Goal: Check status: Check status

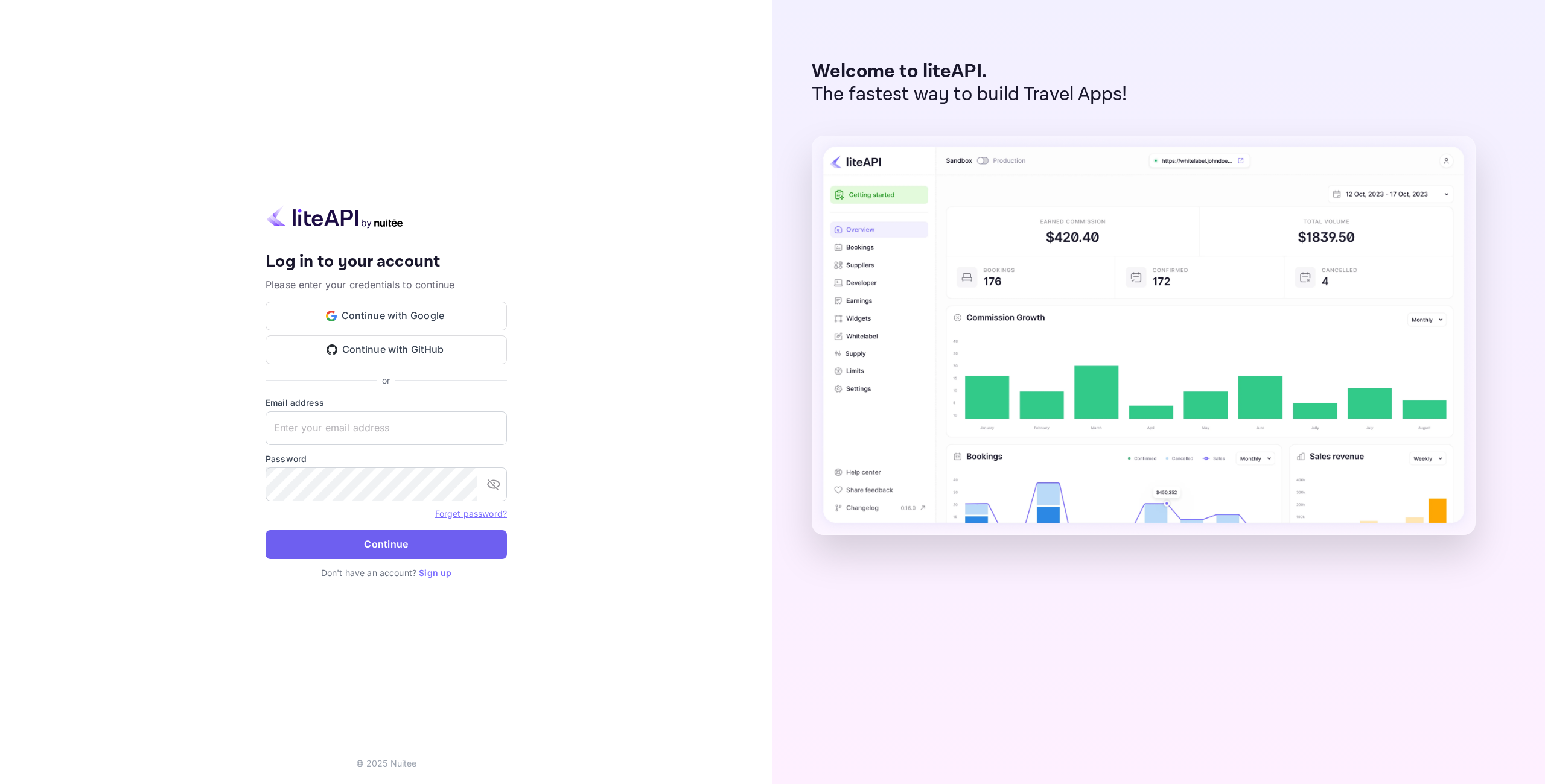
type input "[EMAIL_ADDRESS][DOMAIN_NAME]"
click at [388, 544] on button "Continue" at bounding box center [386, 544] width 241 height 29
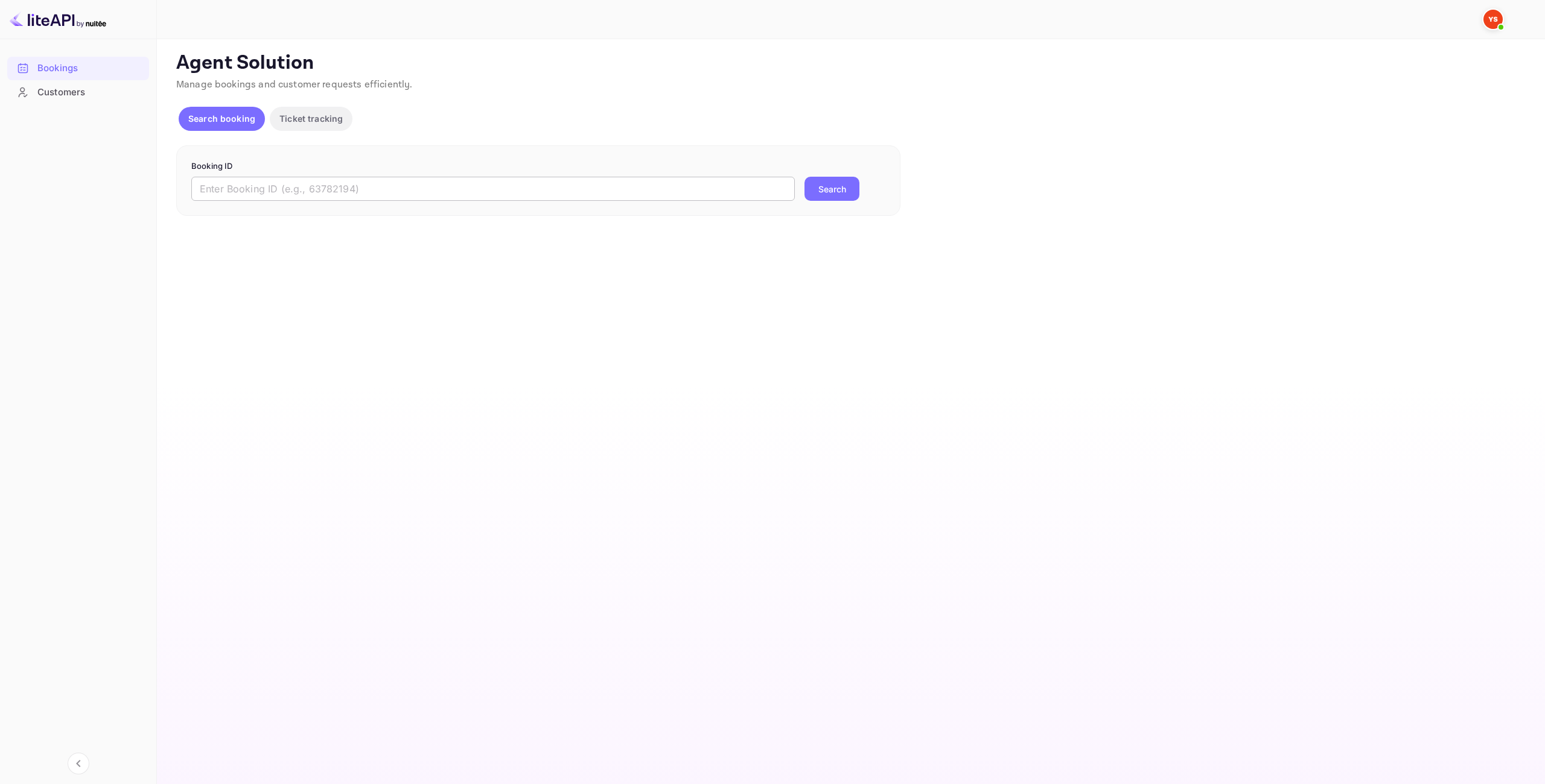
click at [377, 193] on input "text" at bounding box center [493, 189] width 604 height 24
paste input "7987283"
type input "7987283"
click at [833, 187] on button "Search" at bounding box center [832, 189] width 55 height 24
